Goal: Understand process/instructions: Learn how to perform a task or action

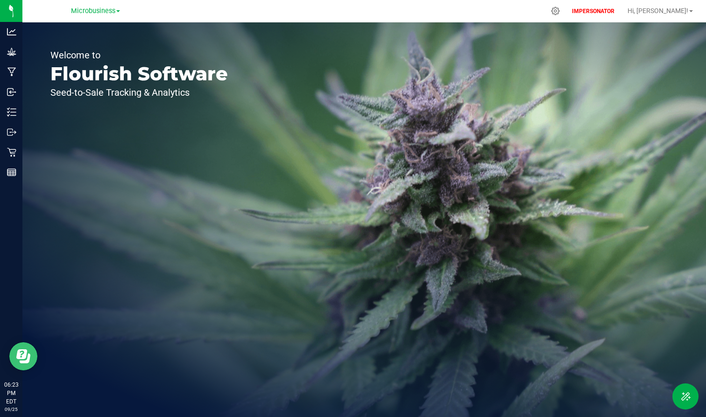
click at [30, 341] on button "Open Resource Center" at bounding box center [23, 356] width 28 height 28
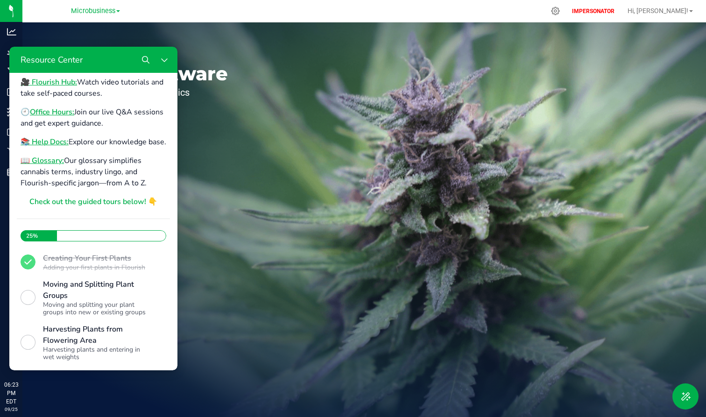
scroll to position [204, 0]
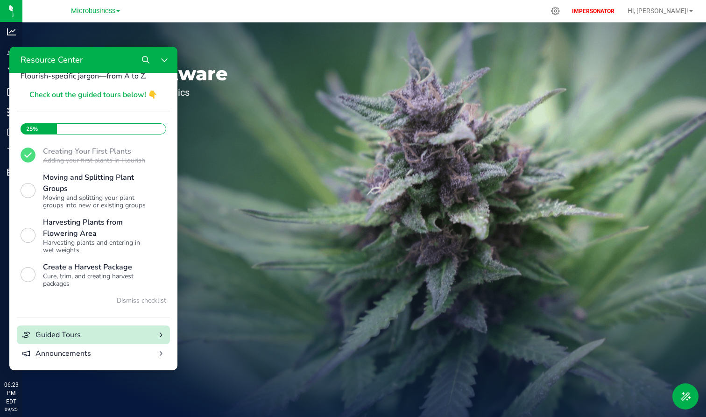
click at [91, 332] on div "Guided Tours" at bounding box center [94, 334] width 116 height 11
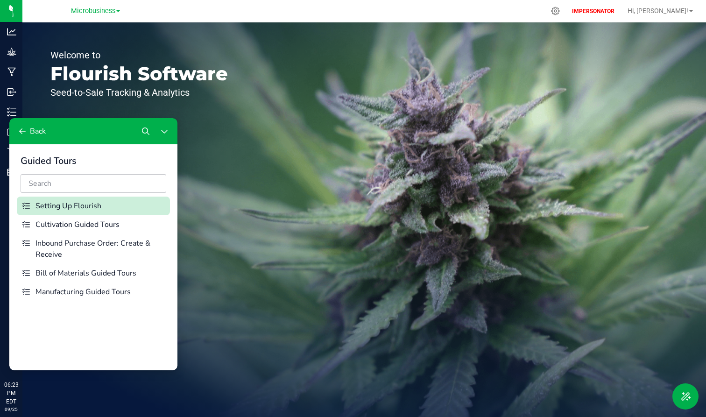
click at [71, 206] on div "Setting Up Flourish" at bounding box center [101, 205] width 131 height 11
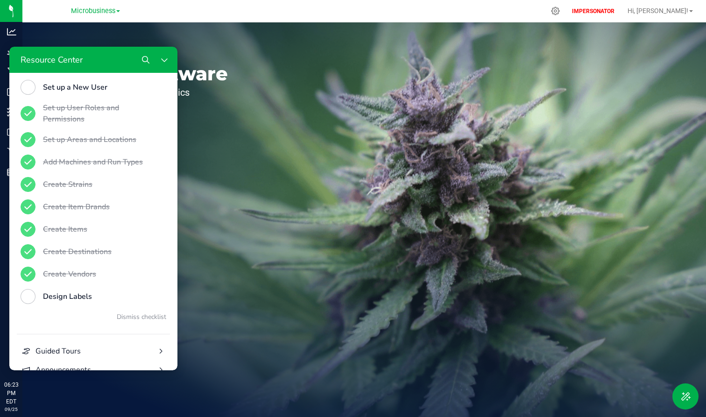
scroll to position [381, 0]
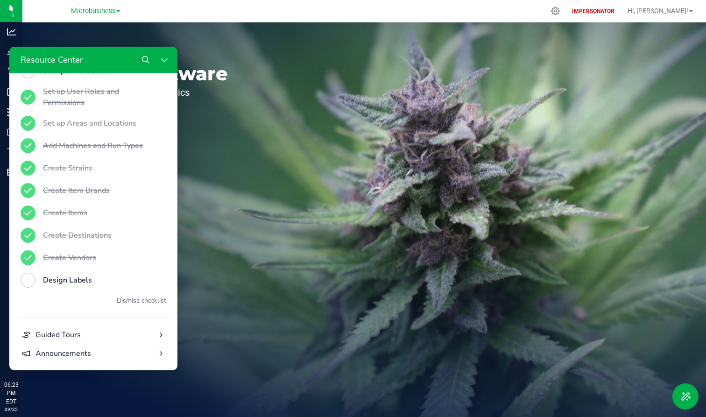
click at [141, 302] on button "Dismiss checklist" at bounding box center [142, 300] width 50 height 11
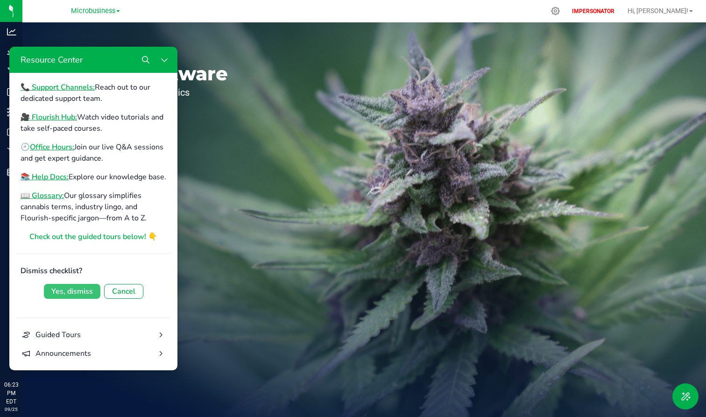
click at [73, 292] on div "Yes, dismiss" at bounding box center [72, 291] width 42 height 11
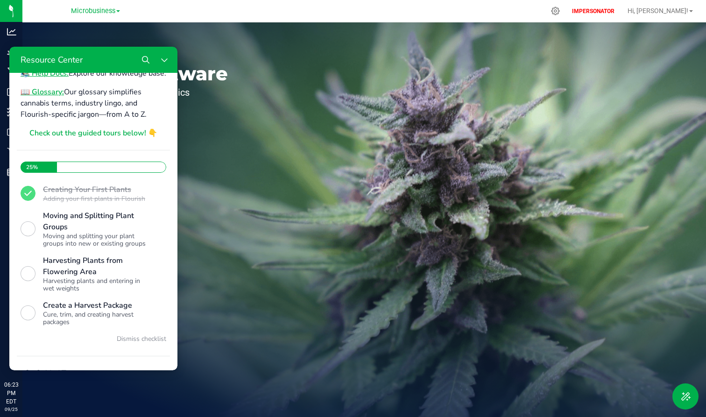
scroll to position [204, 0]
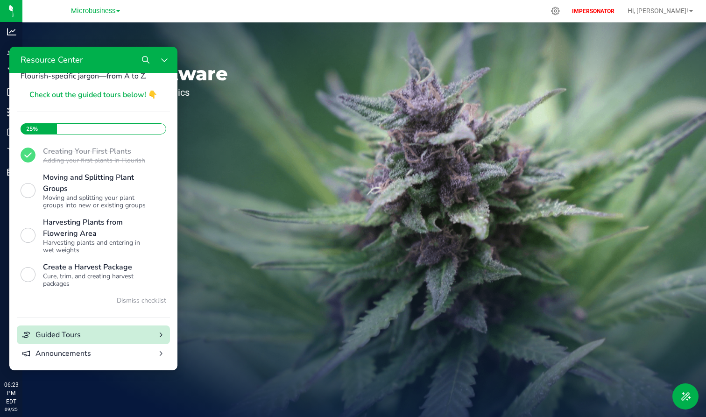
click at [136, 334] on div "Guided Tours" at bounding box center [94, 334] width 116 height 11
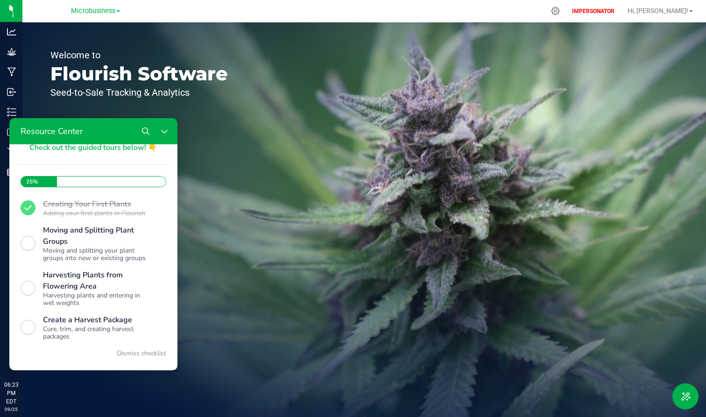
scroll to position [0, 0]
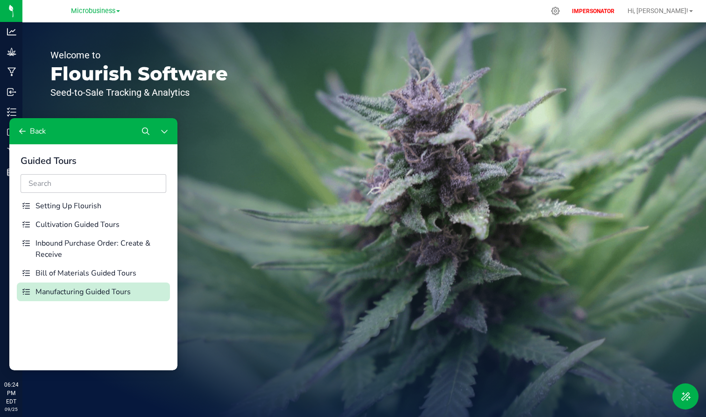
click at [84, 296] on div "Manufacturing Guided Tours" at bounding box center [101, 291] width 131 height 11
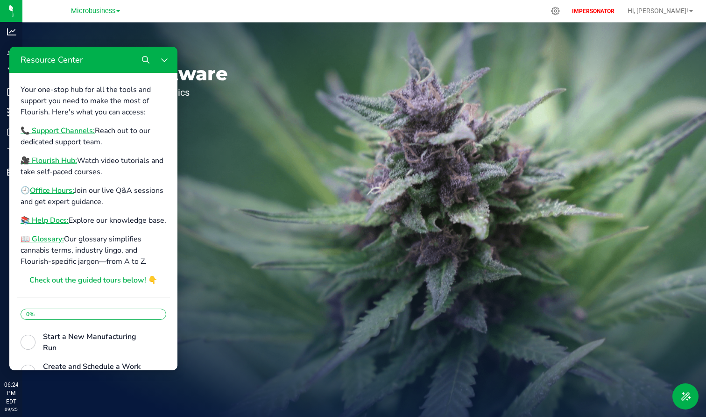
scroll to position [137, 0]
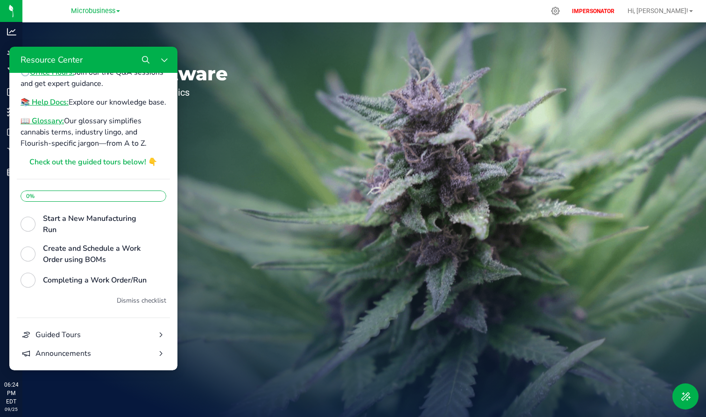
click at [134, 299] on button "Dismiss checklist" at bounding box center [142, 300] width 50 height 11
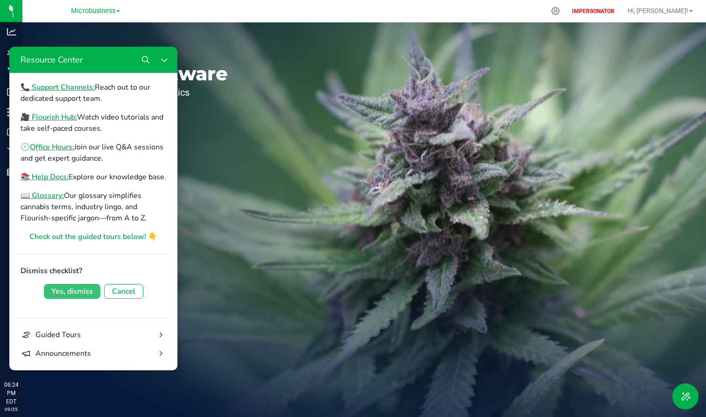
click at [72, 284] on button "Yes, dismiss" at bounding box center [72, 291] width 57 height 15
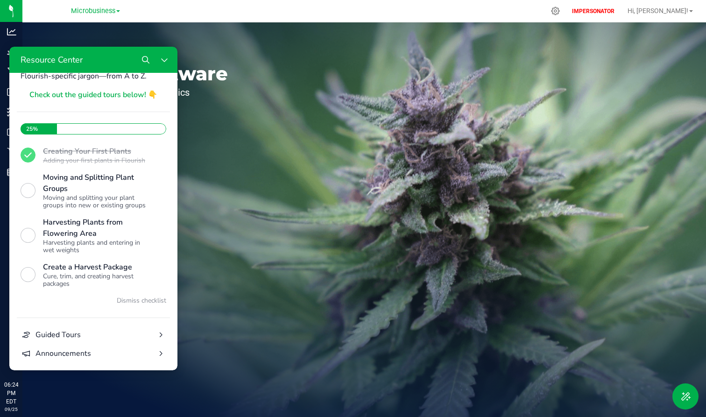
scroll to position [204, 0]
click at [109, 331] on div "Guided Tours" at bounding box center [94, 334] width 116 height 11
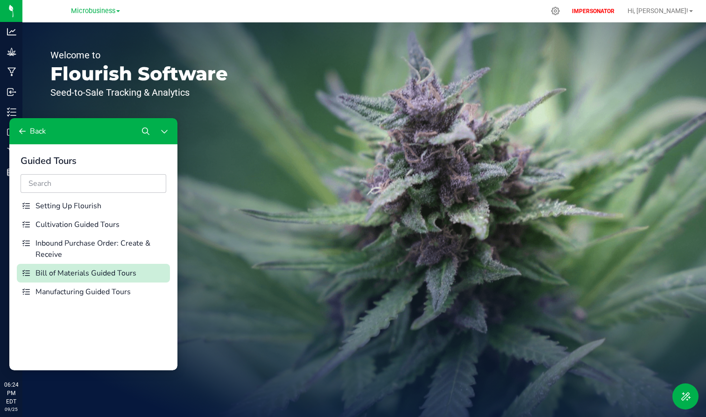
click at [110, 277] on div "Bill of Materials Guided Tours" at bounding box center [101, 273] width 131 height 11
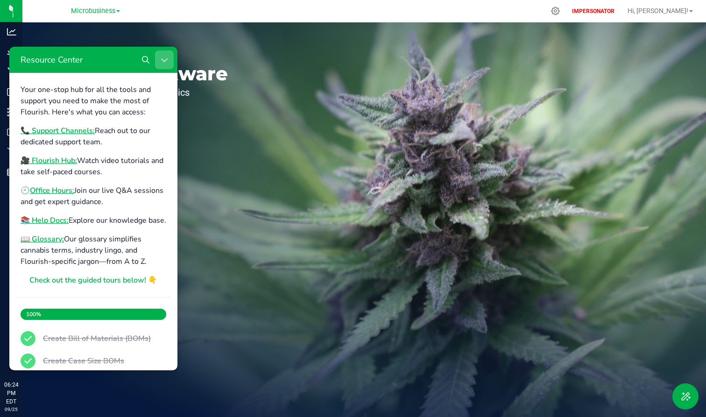
click at [169, 58] on button "Close Resource Center" at bounding box center [164, 59] width 19 height 19
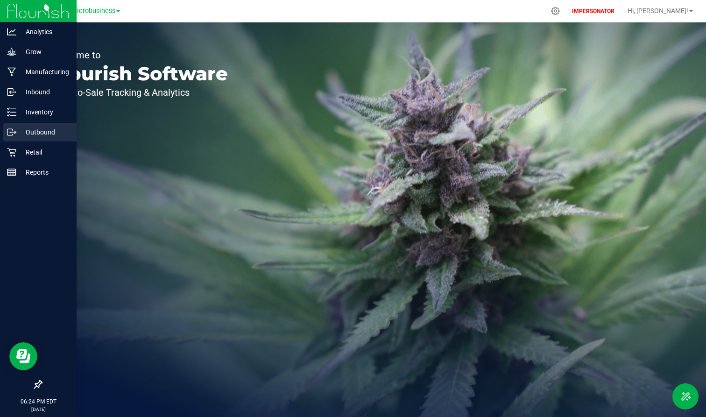
click at [31, 135] on p "Outbound" at bounding box center [44, 132] width 56 height 11
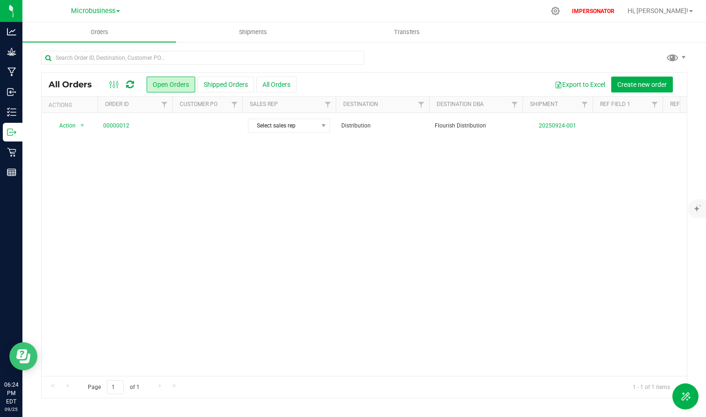
click at [35, 341] on button "Open Resource Center" at bounding box center [23, 356] width 28 height 28
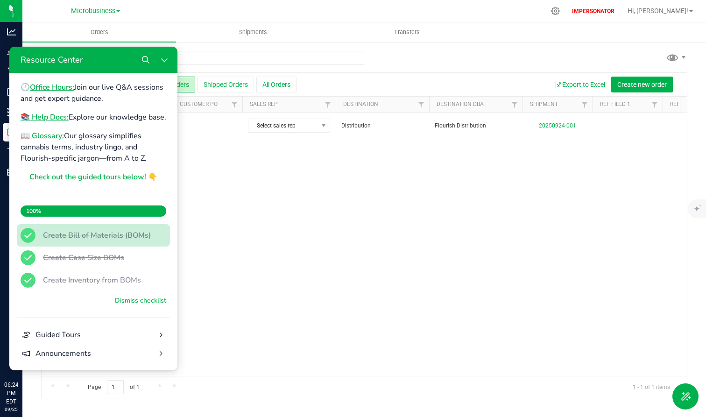
scroll to position [122, 0]
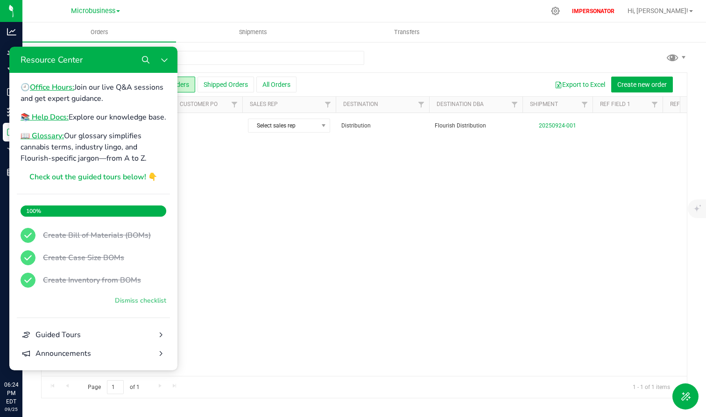
click at [136, 298] on button "Dismiss checklist" at bounding box center [140, 300] width 51 height 11
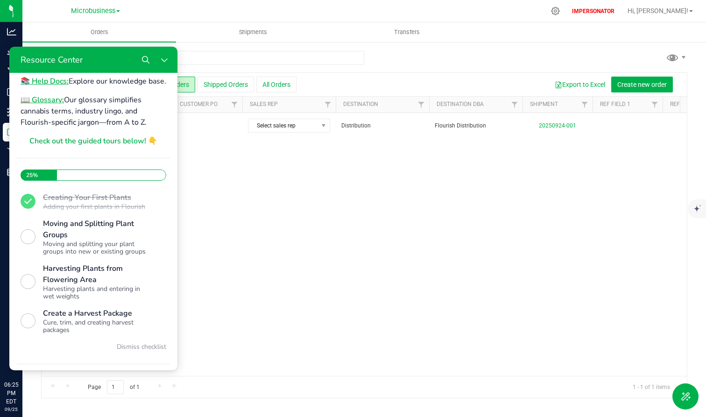
scroll to position [204, 0]
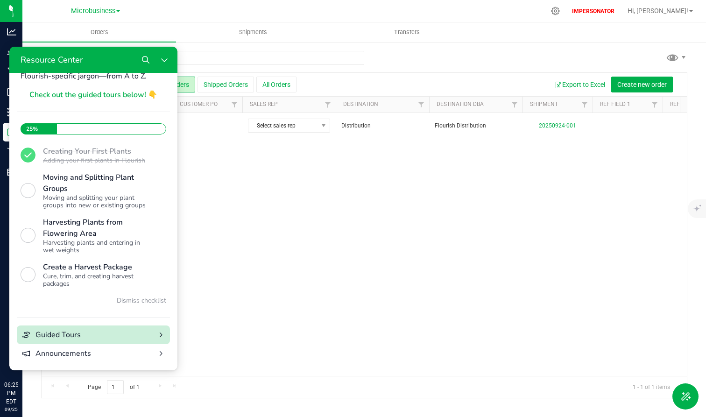
click at [96, 335] on div "Guided Tours" at bounding box center [94, 334] width 116 height 11
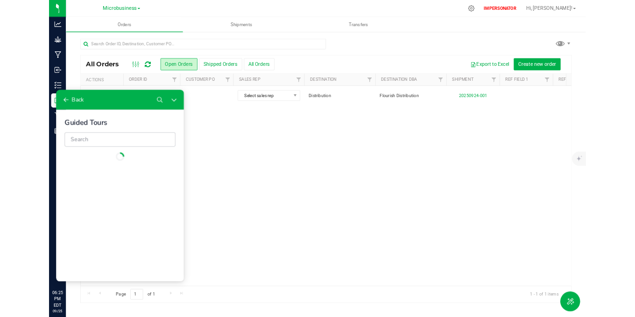
scroll to position [0, 0]
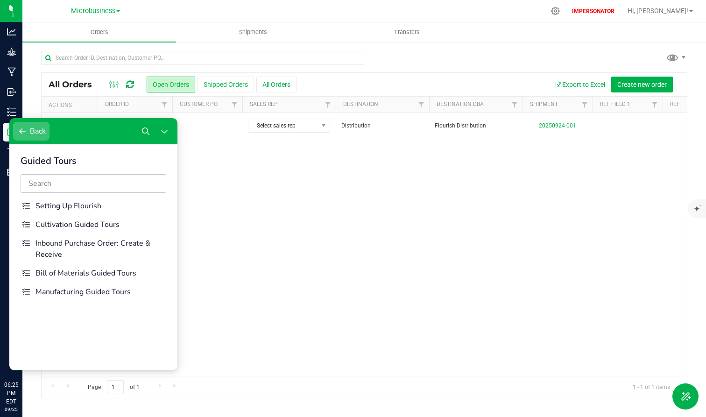
click at [20, 132] on icon "Resource Center" at bounding box center [22, 131] width 7 height 6
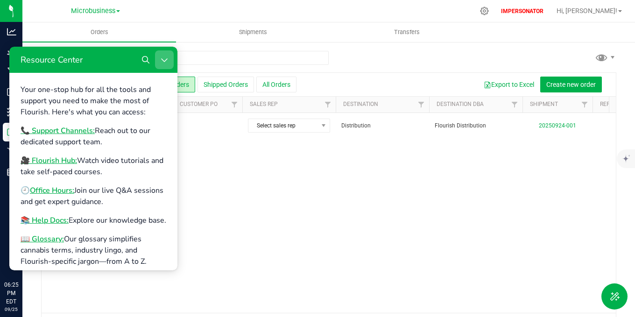
click at [162, 62] on icon "Close Resource Center" at bounding box center [164, 59] width 7 height 7
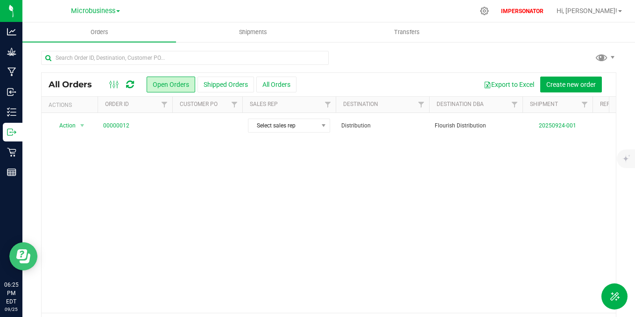
click at [24, 249] on button "Open Resource Center" at bounding box center [23, 256] width 28 height 28
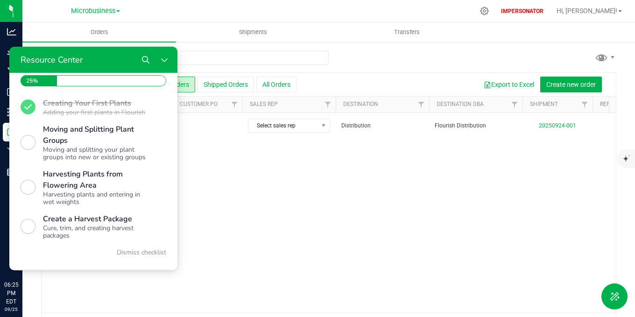
scroll to position [234, 0]
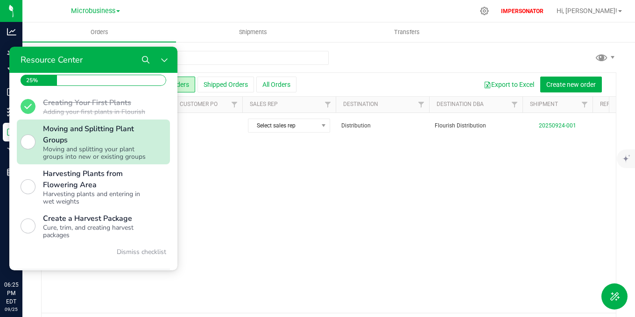
click at [70, 146] on div "Moving and Splitting Plant Groups" at bounding box center [97, 134] width 108 height 22
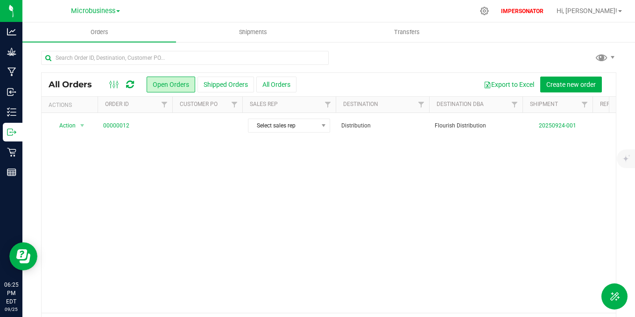
scroll to position [0, 0]
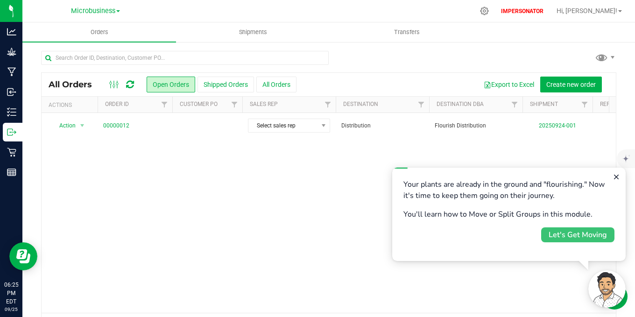
click at [559, 231] on div "Let's Get Moving" at bounding box center [578, 234] width 58 height 11
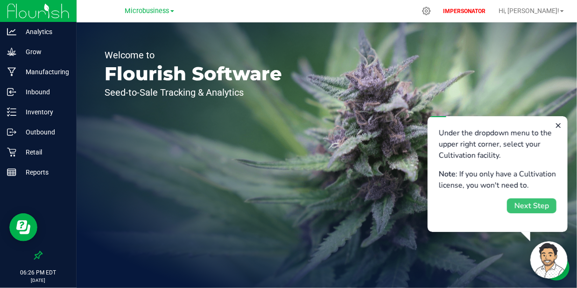
click at [525, 210] on div "Next Step" at bounding box center [531, 205] width 35 height 11
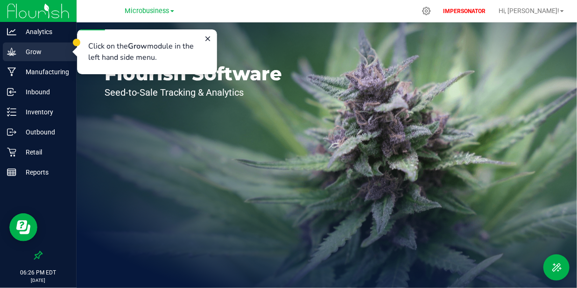
click at [53, 53] on p "Grow" at bounding box center [44, 51] width 56 height 11
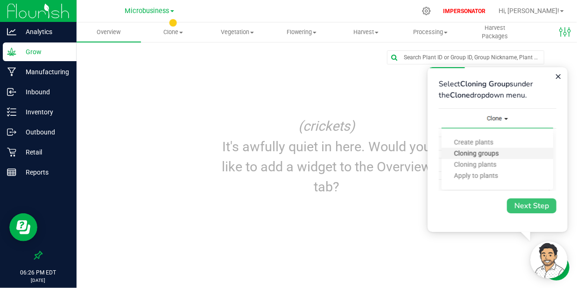
click at [535, 205] on div "Next Step" at bounding box center [531, 205] width 35 height 11
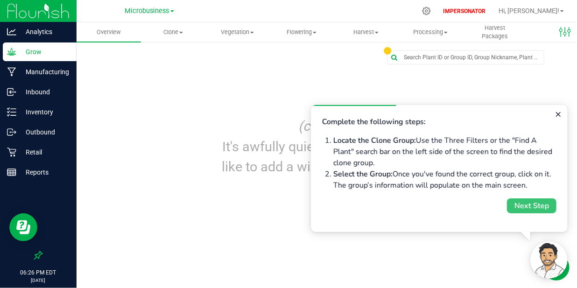
click at [528, 203] on div "Next Step" at bounding box center [531, 205] width 35 height 11
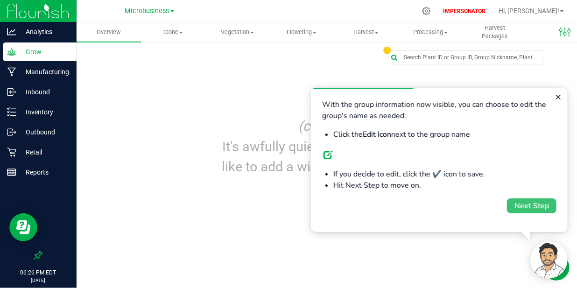
click at [517, 206] on div "Next Step" at bounding box center [531, 205] width 35 height 11
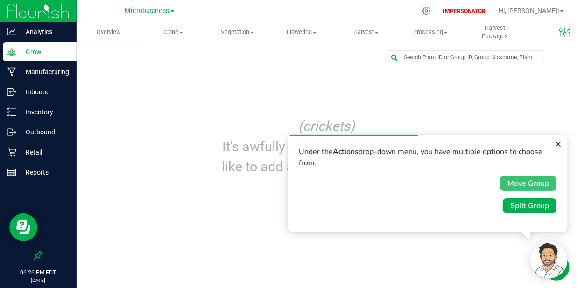
click at [515, 180] on div "Move Group" at bounding box center [528, 183] width 42 height 11
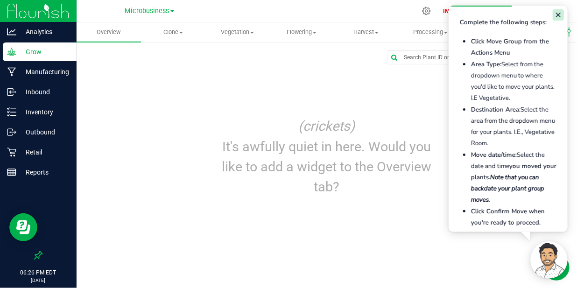
click at [555, 11] on icon "Close guide" at bounding box center [558, 14] width 7 height 7
